Goal: Task Accomplishment & Management: Use online tool/utility

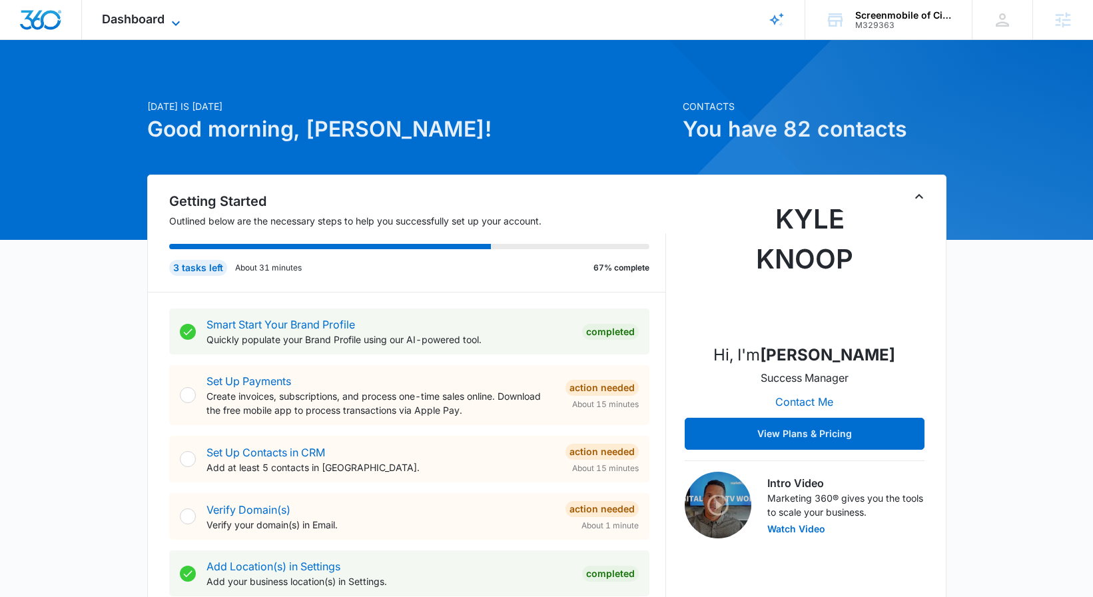
click at [155, 17] on span "Dashboard" at bounding box center [133, 19] width 63 height 14
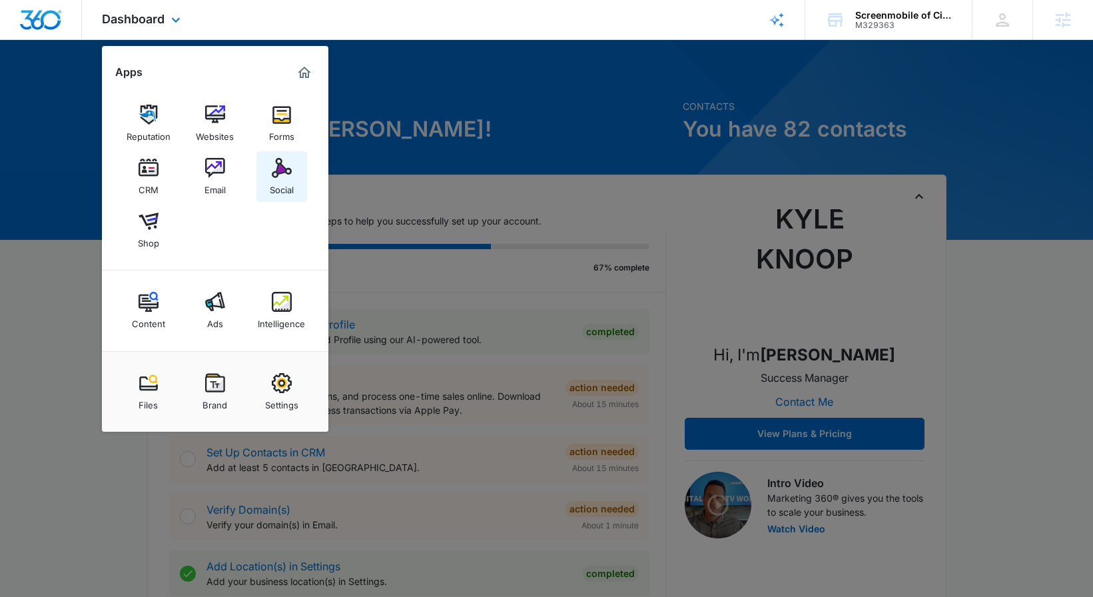
click at [266, 169] on link "Social" at bounding box center [281, 176] width 51 height 51
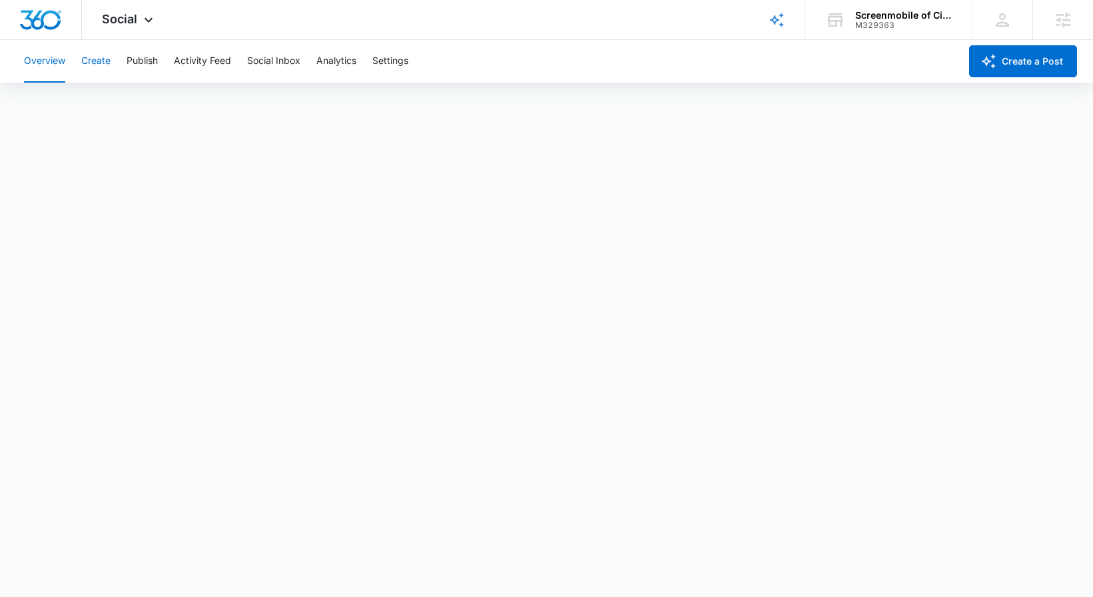
click at [97, 73] on button "Create" at bounding box center [95, 61] width 29 height 43
click at [137, 49] on button "Publish" at bounding box center [142, 61] width 31 height 43
click at [144, 107] on div "Calendar Schedules" at bounding box center [546, 101] width 1061 height 37
click at [131, 106] on div "Calendar Schedules" at bounding box center [546, 101] width 1061 height 37
click at [117, 103] on button "Schedules" at bounding box center [101, 101] width 45 height 37
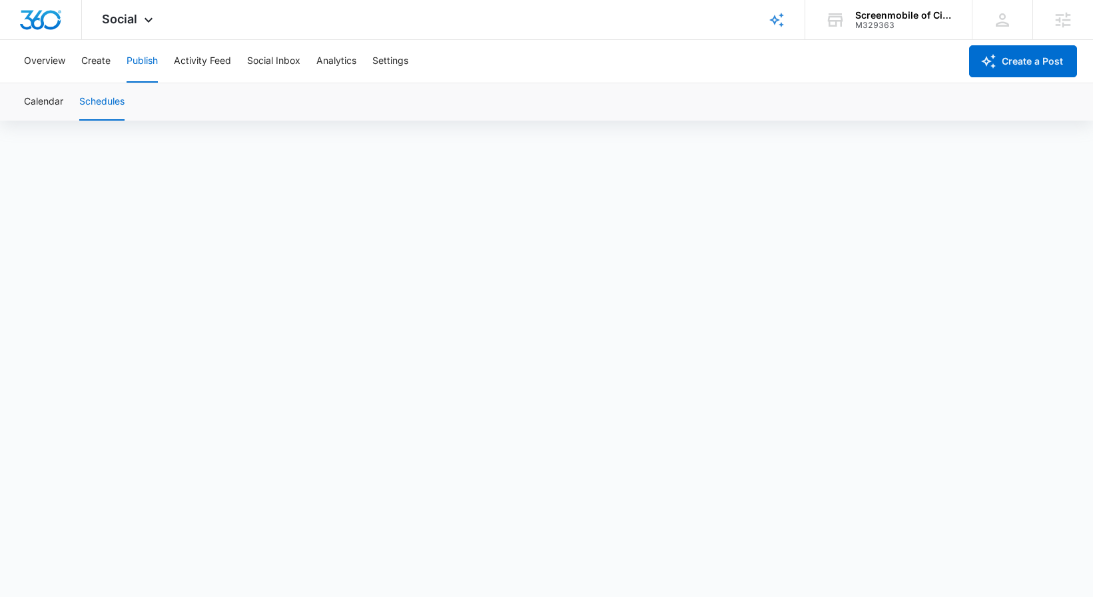
click at [17, 109] on div "Calendar Schedules" at bounding box center [546, 101] width 1061 height 37
click at [41, 101] on button "Calendar" at bounding box center [43, 101] width 39 height 37
